Goal: Task Accomplishment & Management: Complete application form

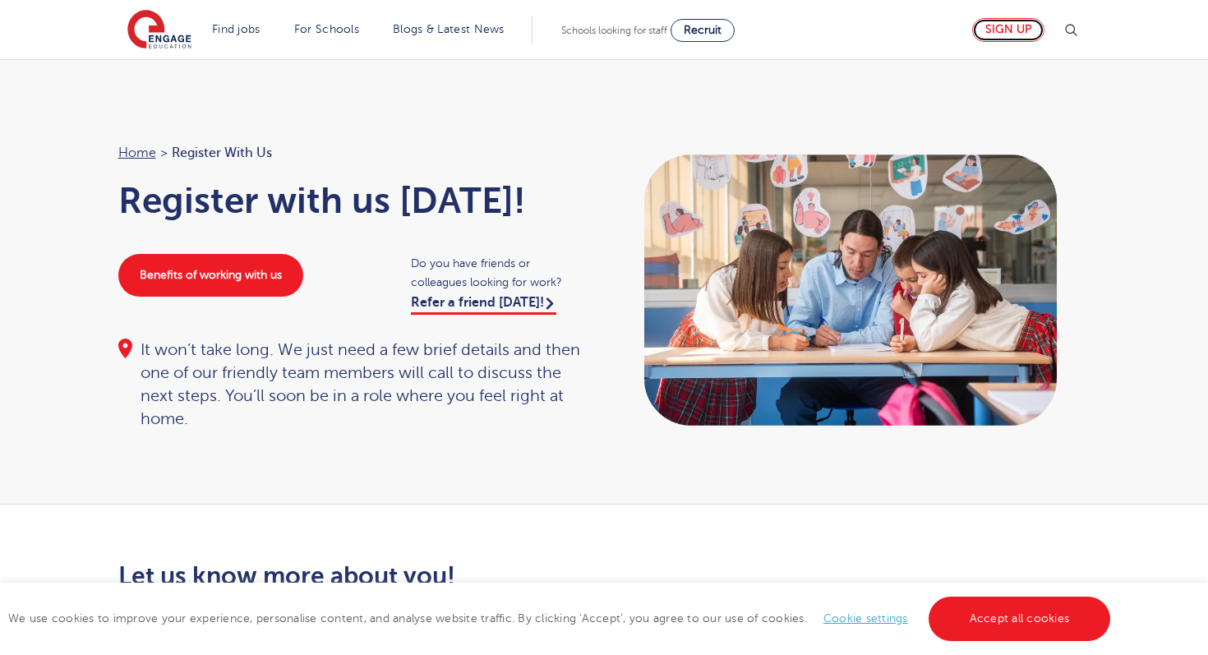
click at [1011, 30] on link "Sign up" at bounding box center [1008, 30] width 72 height 24
click at [1007, 31] on link "Sign up" at bounding box center [1008, 30] width 72 height 24
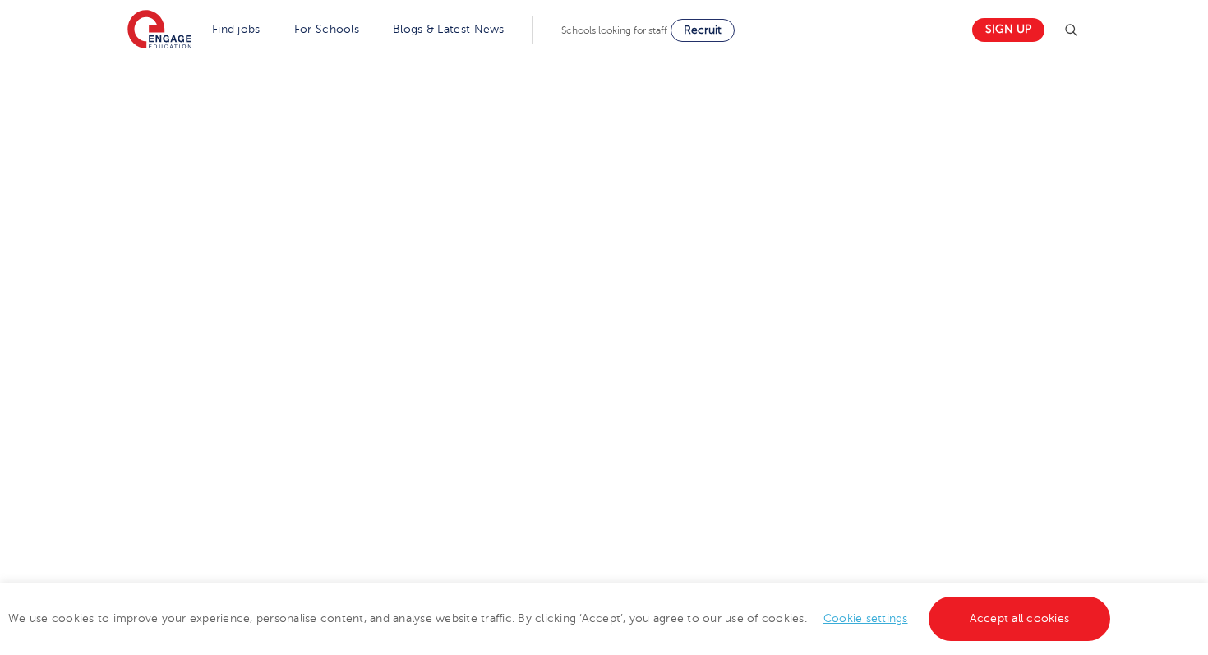
scroll to position [733, 0]
click at [1059, 619] on link "Accept all cookies" at bounding box center [1020, 619] width 182 height 44
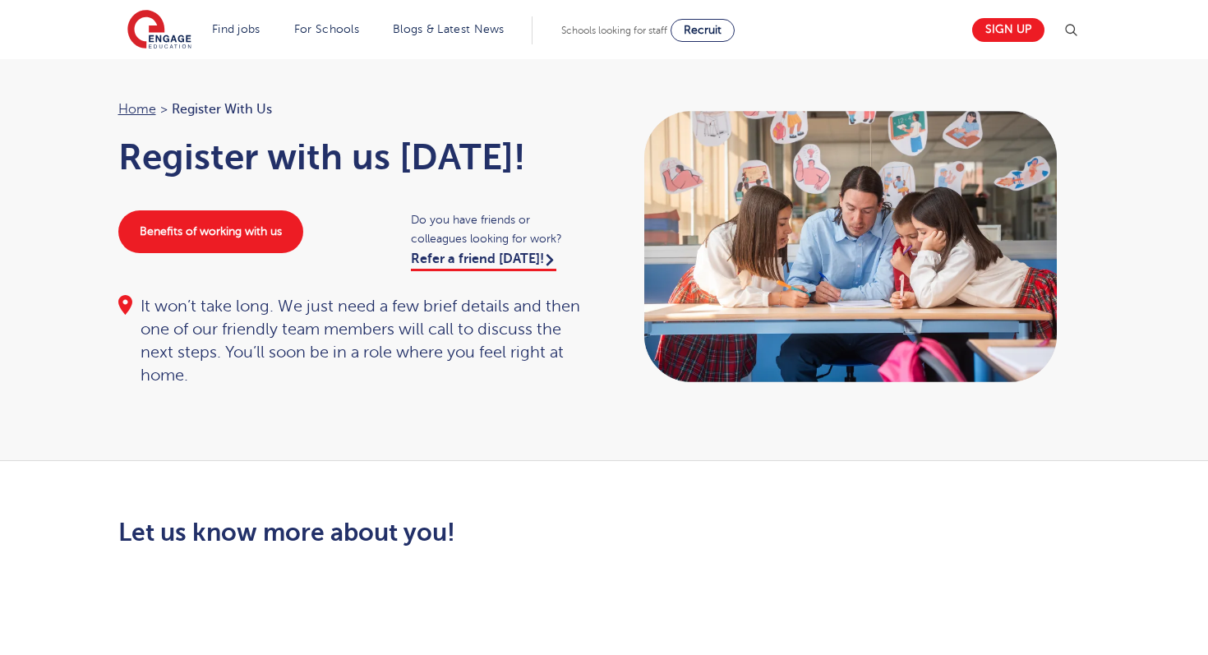
scroll to position [0, 0]
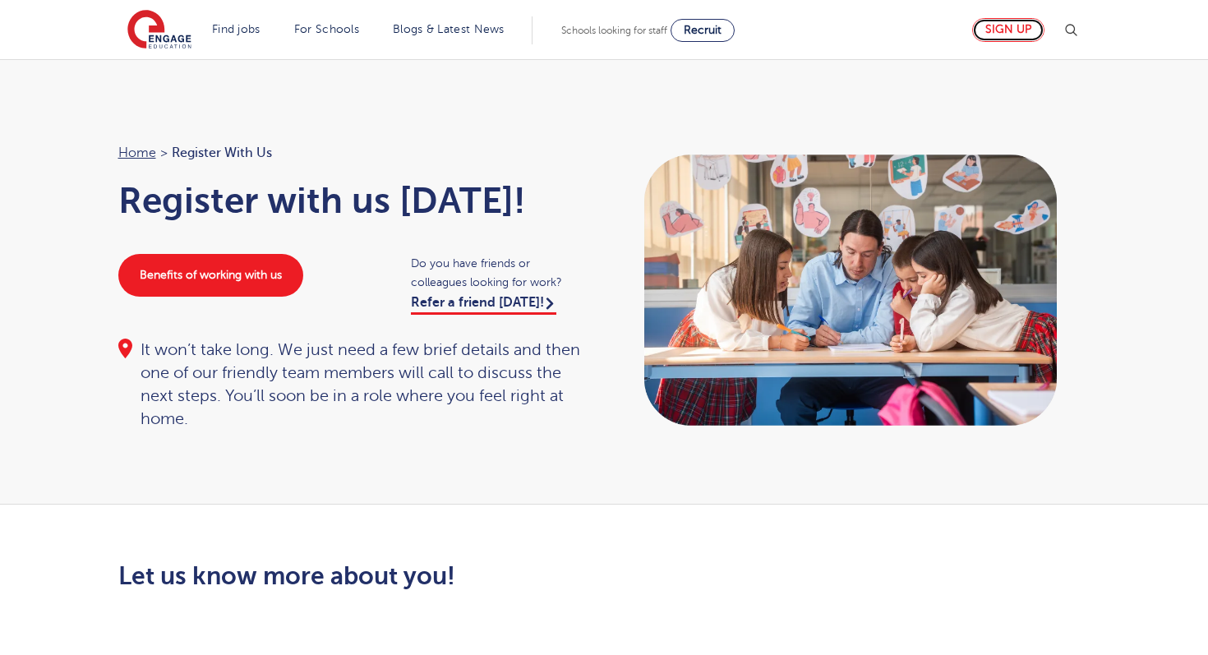
click at [1021, 29] on link "Sign up" at bounding box center [1008, 30] width 72 height 24
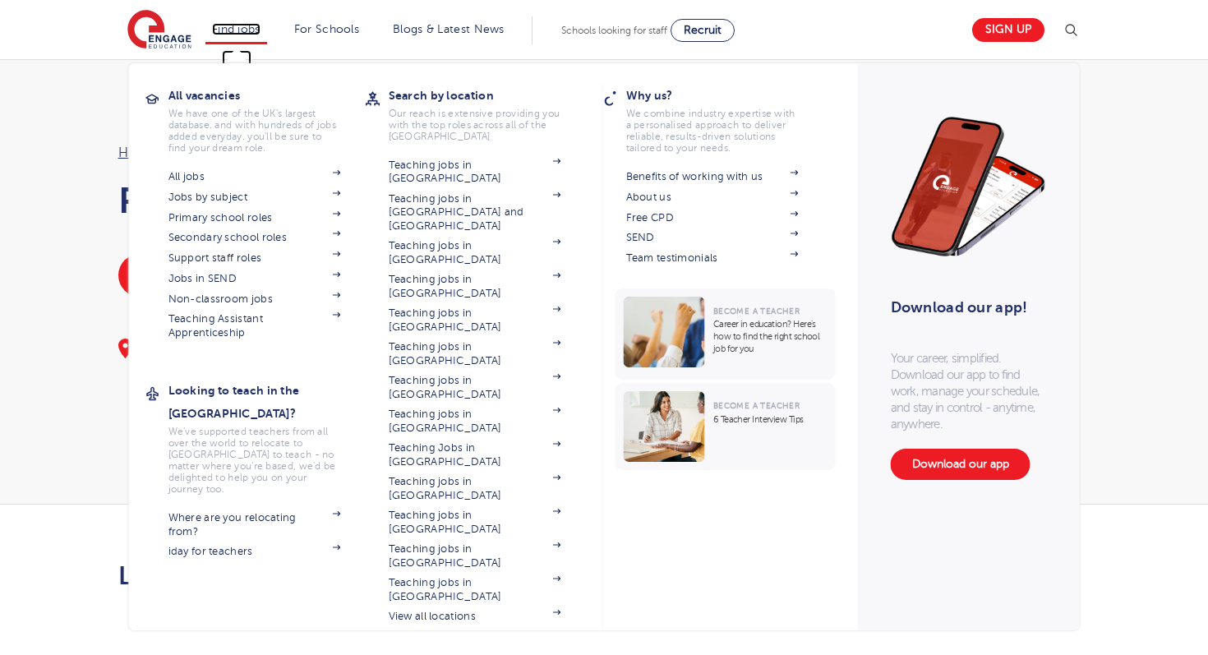
click at [254, 33] on link "Find jobs" at bounding box center [236, 29] width 48 height 12
click at [196, 178] on link "All jobs" at bounding box center [255, 176] width 173 height 13
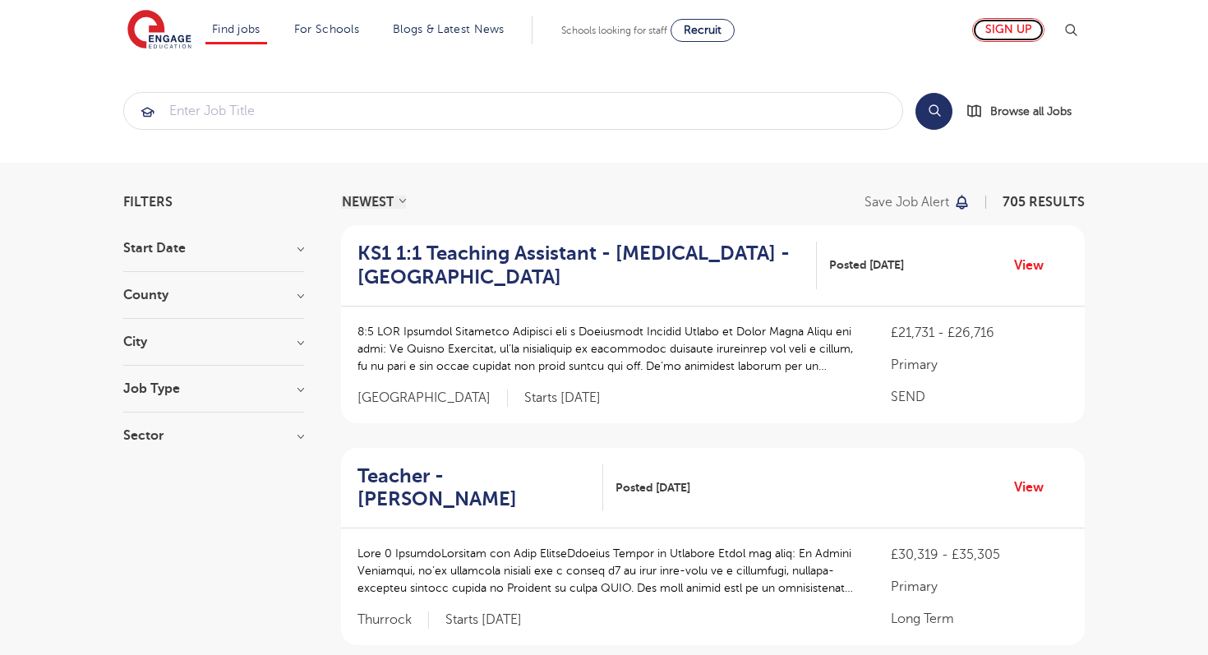
click at [1003, 38] on link "Sign up" at bounding box center [1008, 30] width 72 height 24
